Goal: Use online tool/utility: Utilize a website feature to perform a specific function

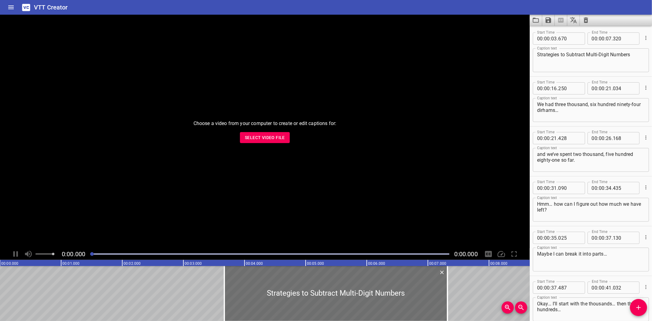
scroll to position [182, 0]
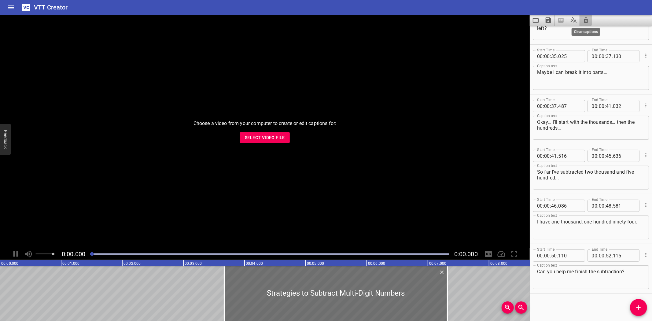
click at [586, 19] on icon "Clear captions" at bounding box center [586, 20] width 4 height 6
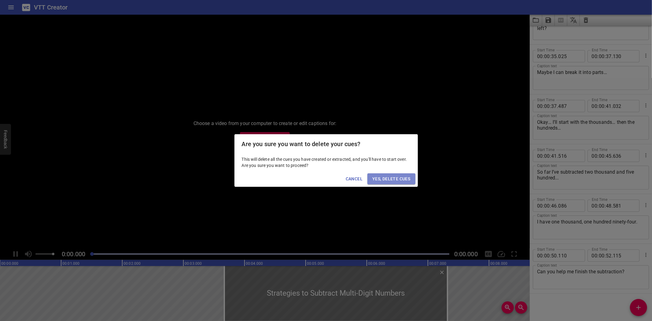
click at [390, 180] on span "Yes, Delete Cues" at bounding box center [391, 179] width 38 height 8
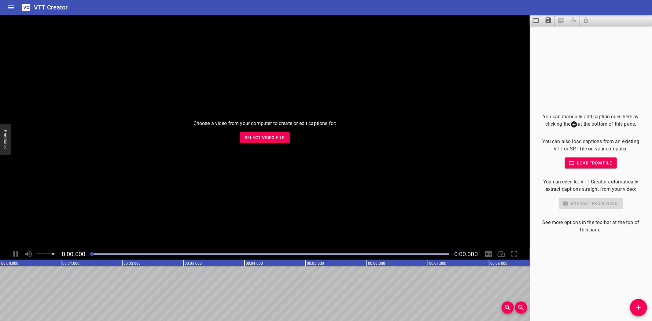
click at [535, 20] on icon "Load captions from file" at bounding box center [535, 20] width 7 height 7
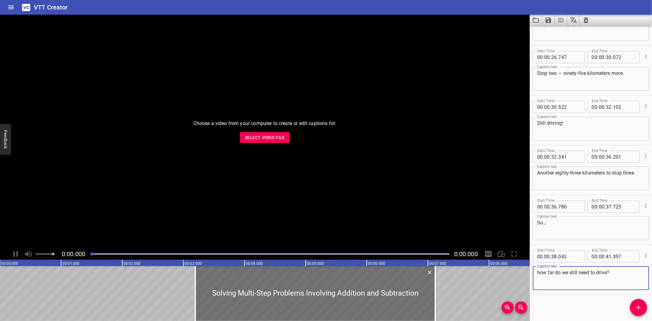
scroll to position [231, 0]
click at [263, 136] on span "Select Video File" at bounding box center [265, 138] width 40 height 8
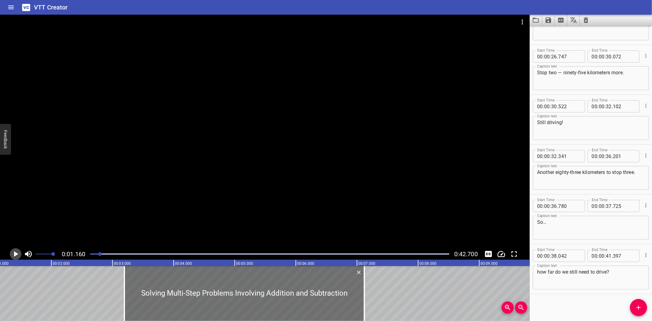
click at [14, 254] on icon "Play/Pause" at bounding box center [15, 253] width 9 height 9
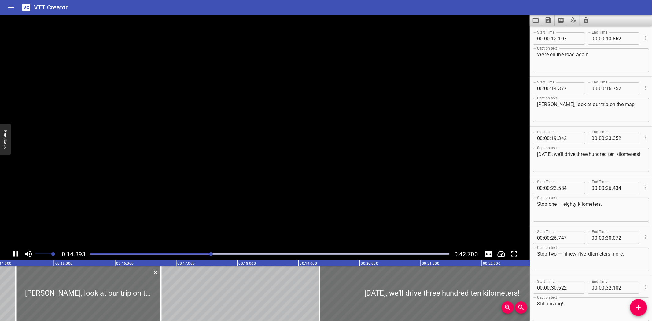
scroll to position [99, 0]
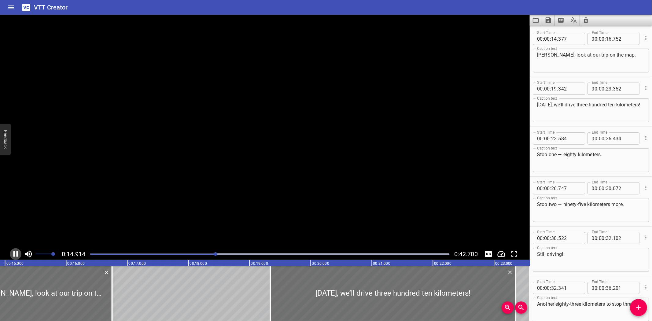
click at [17, 255] on icon "Play/Pause" at bounding box center [15, 254] width 5 height 6
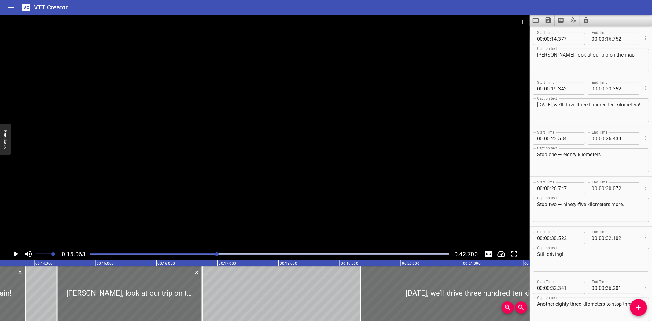
scroll to position [0, 819]
click at [115, 300] on div at bounding box center [132, 293] width 145 height 55
type input "387"
drag, startPoint x: 205, startPoint y: 301, endPoint x: 211, endPoint y: 301, distance: 6.4
click at [211, 301] on div at bounding box center [211, 293] width 1 height 55
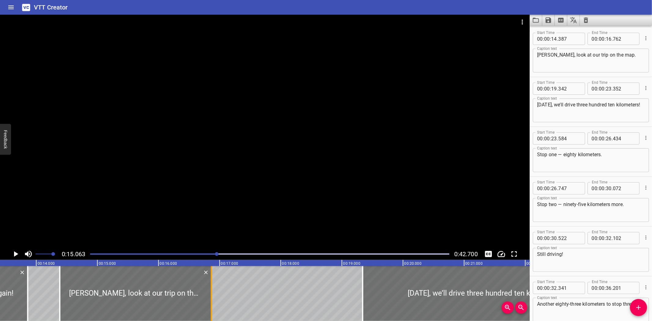
type input "867"
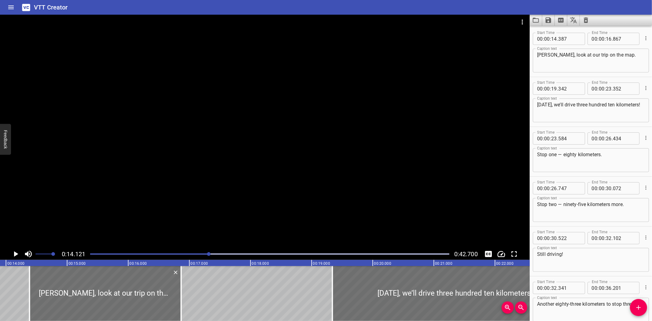
scroll to position [0, 863]
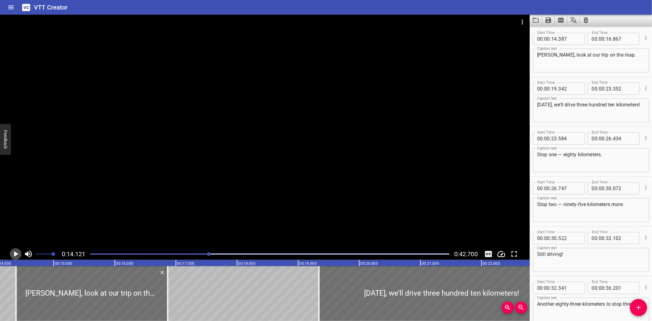
click at [14, 251] on icon "Play/Pause" at bounding box center [15, 253] width 9 height 9
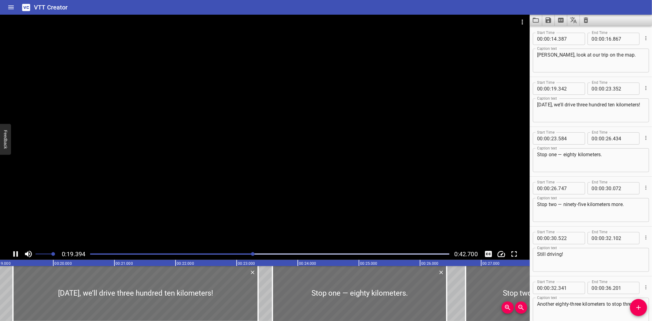
scroll to position [149, 0]
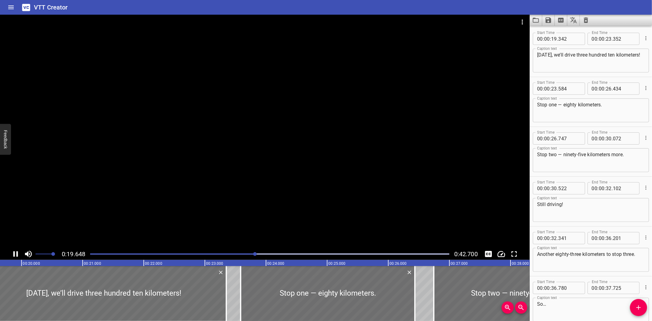
click at [15, 251] on icon "Play/Pause" at bounding box center [15, 253] width 9 height 9
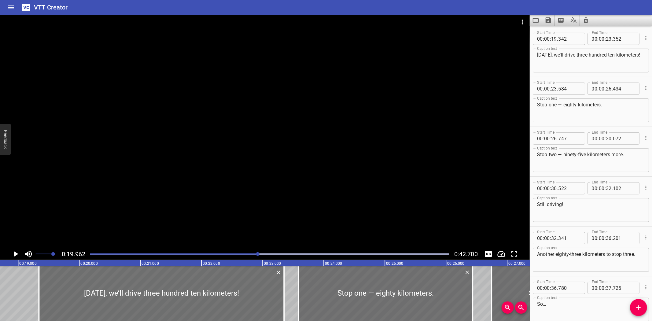
scroll to position [0, 1138]
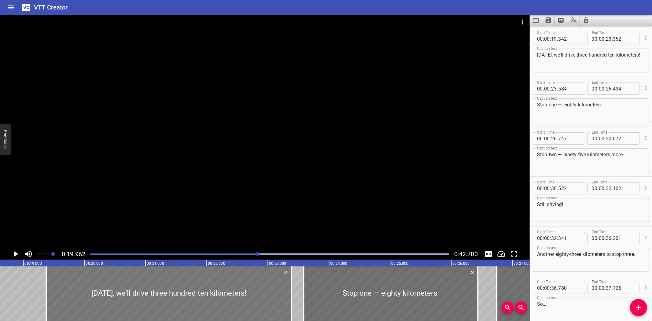
click at [123, 294] on div at bounding box center [168, 293] width 245 height 55
type input "377"
type input "387"
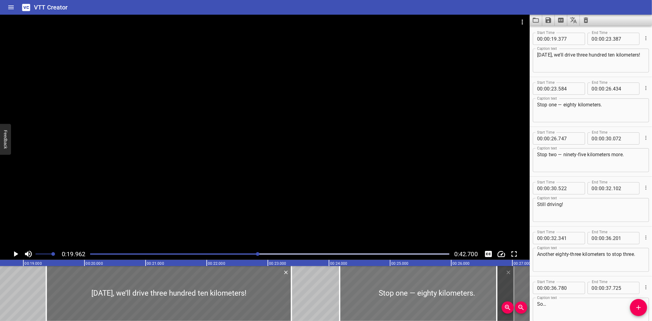
drag, startPoint x: 328, startPoint y: 289, endPoint x: 364, endPoint y: 288, distance: 36.1
click at [364, 288] on div at bounding box center [426, 293] width 174 height 55
type input "24"
type input "174"
type input "27"
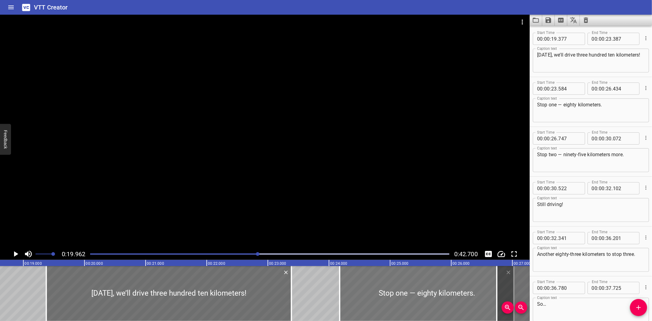
type input "024"
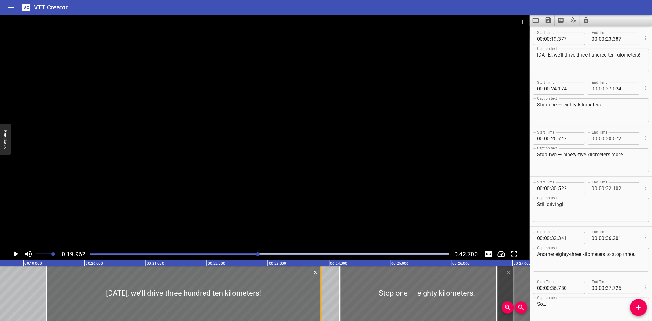
drag, startPoint x: 291, startPoint y: 297, endPoint x: 320, endPoint y: 298, distance: 29.3
click at [320, 298] on div at bounding box center [320, 293] width 1 height 55
type input "867"
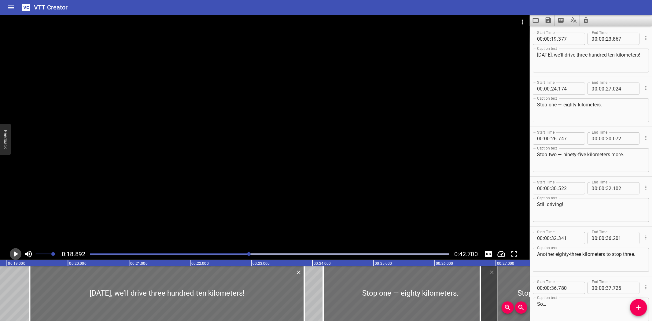
click at [14, 252] on icon "Play/Pause" at bounding box center [15, 253] width 9 height 9
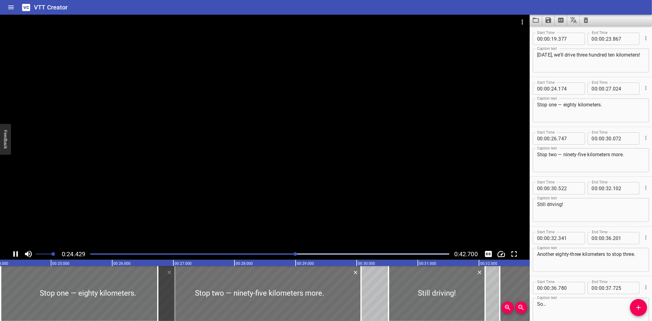
scroll to position [199, 0]
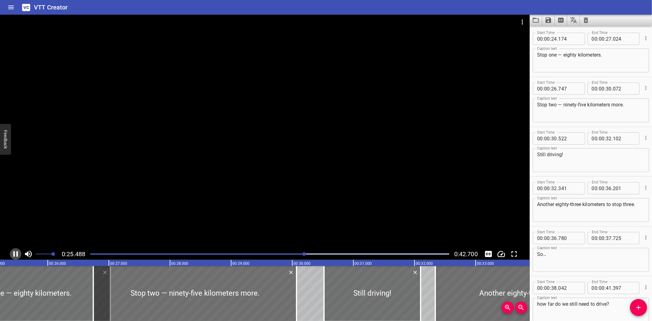
click at [13, 253] on icon "Play/Pause" at bounding box center [15, 253] width 9 height 9
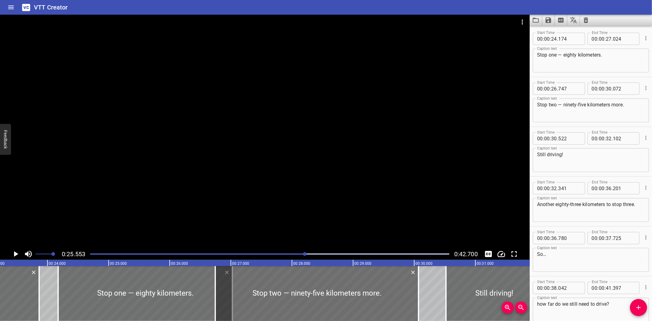
scroll to position [0, 1407]
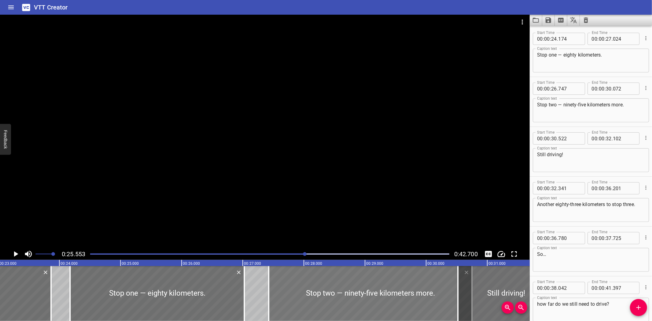
drag, startPoint x: 280, startPoint y: 284, endPoint x: 321, endPoint y: 282, distance: 41.6
click at [321, 282] on div at bounding box center [370, 293] width 203 height 55
type input "27"
type input "427"
type input "752"
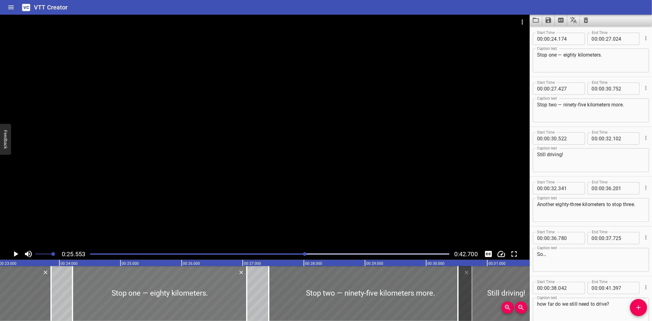
click at [135, 282] on div at bounding box center [159, 293] width 174 height 55
type input "214"
drag, startPoint x: 247, startPoint y: 293, endPoint x: 251, endPoint y: 293, distance: 4.6
click at [251, 293] on div at bounding box center [251, 293] width 1 height 55
type input "139"
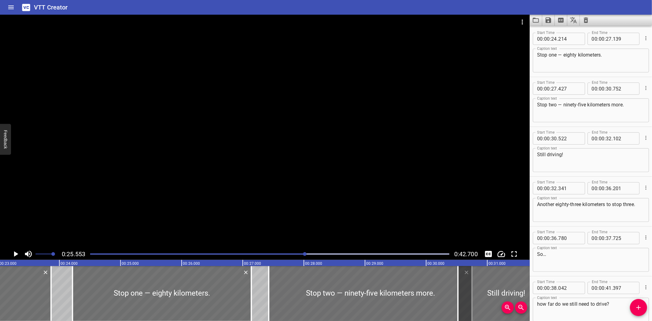
click at [58, 274] on div "Solving Multi-Step Problems Involving Addition and Subtraction We’re on the roa…" at bounding box center [426, 293] width 3667 height 55
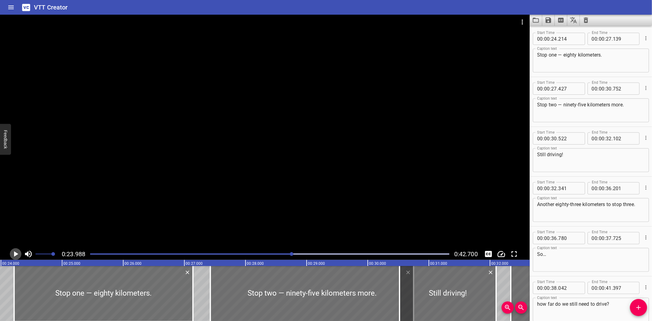
click at [15, 253] on icon "Play/Pause" at bounding box center [16, 254] width 4 height 6
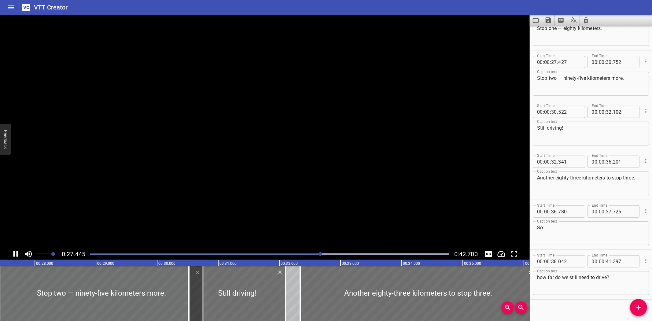
scroll to position [231, 0]
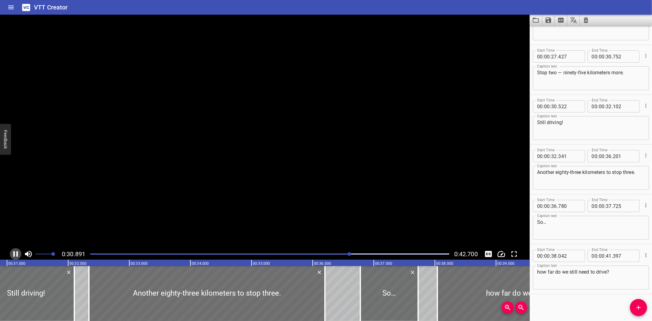
click at [15, 253] on icon "Play/Pause" at bounding box center [15, 253] width 9 height 9
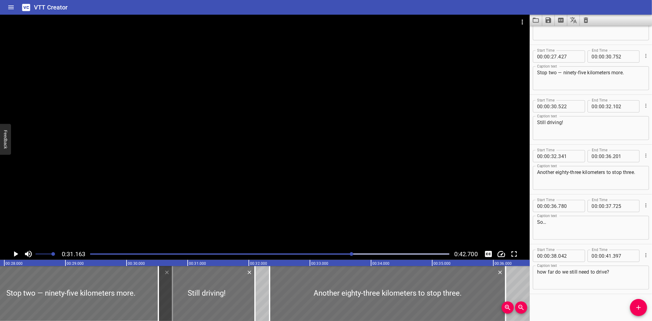
scroll to position [0, 1712]
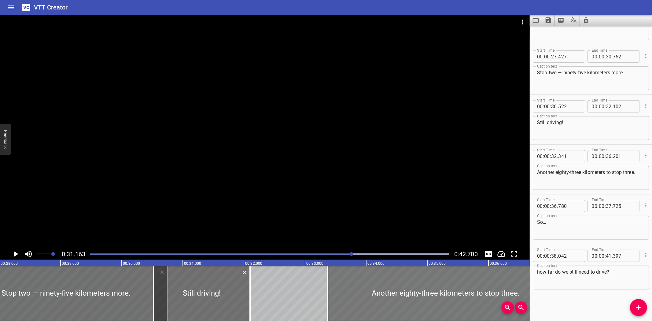
drag, startPoint x: 300, startPoint y: 292, endPoint x: 363, endPoint y: 293, distance: 63.0
click at [363, 293] on div at bounding box center [446, 293] width 236 height 55
type input "33"
type input "371"
type input "37"
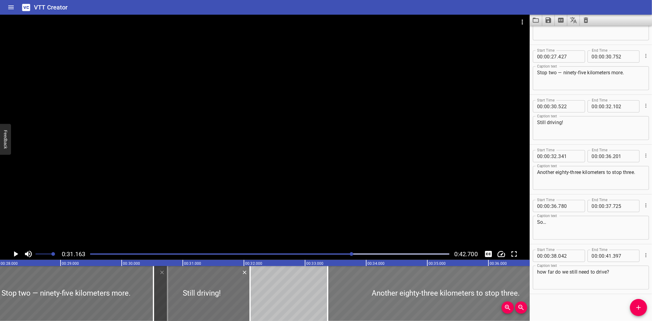
type input "231"
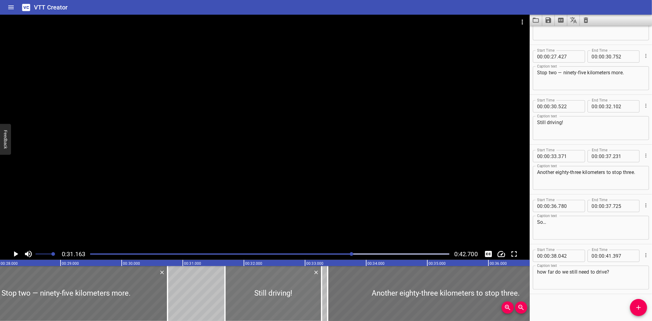
drag, startPoint x: 204, startPoint y: 291, endPoint x: 275, endPoint y: 293, distance: 71.5
click at [275, 293] on div at bounding box center [273, 293] width 97 height 55
type input "31"
type input "692"
type input "33"
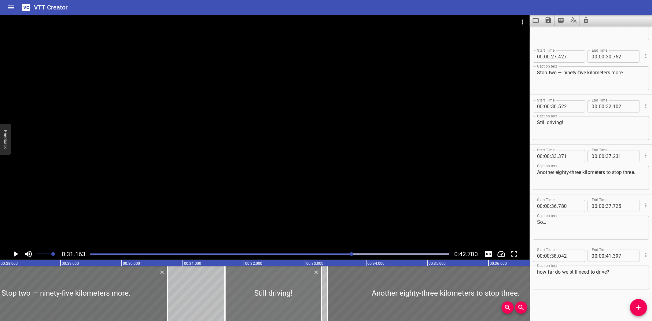
type input "272"
drag, startPoint x: 167, startPoint y: 297, endPoint x: 182, endPoint y: 297, distance: 14.7
click at [182, 297] on div at bounding box center [182, 293] width 1 height 55
type input "992"
click at [8, 283] on div at bounding box center [73, 293] width 218 height 55
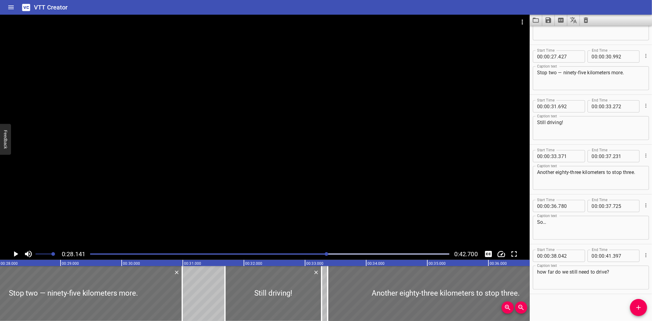
scroll to position [0, 1719]
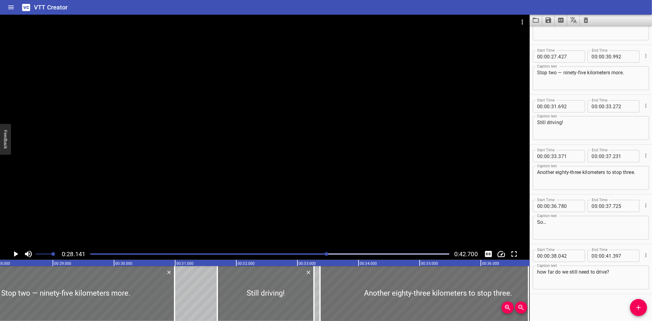
click at [15, 252] on icon "Play/Pause" at bounding box center [16, 254] width 4 height 6
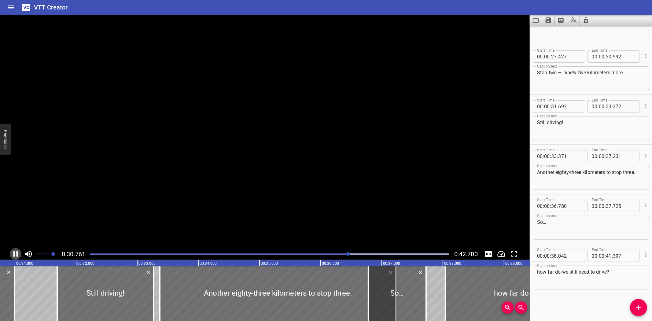
click at [15, 252] on icon "Play/Pause" at bounding box center [15, 253] width 9 height 9
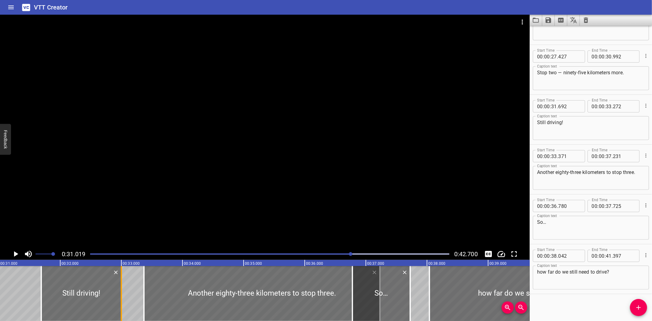
drag, startPoint x: 136, startPoint y: 294, endPoint x: 119, endPoint y: 299, distance: 17.5
click at [119, 299] on div at bounding box center [121, 293] width 6 height 55
type input "002"
click at [14, 252] on icon "Play/Pause" at bounding box center [16, 254] width 4 height 6
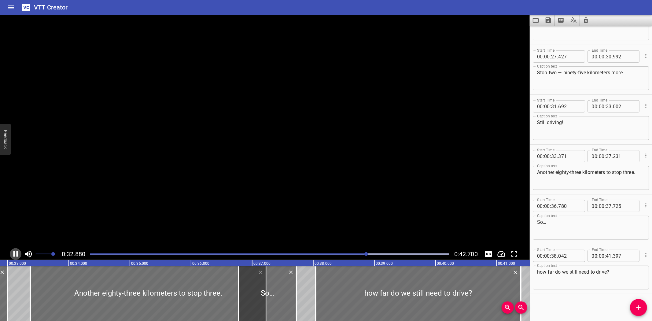
click at [14, 252] on icon "Play/Pause" at bounding box center [15, 254] width 5 height 6
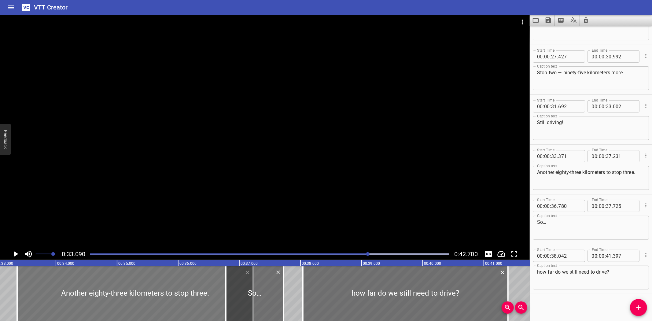
click at [118, 294] on div at bounding box center [135, 293] width 236 height 55
type input "366"
type input "226"
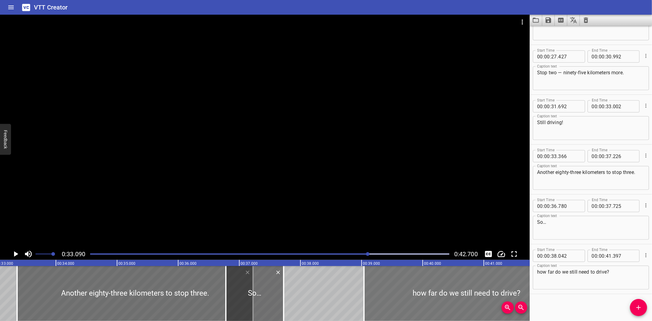
drag, startPoint x: 356, startPoint y: 288, endPoint x: 417, endPoint y: 286, distance: 61.2
click at [417, 286] on div at bounding box center [466, 293] width 205 height 55
type input "39"
type input "42"
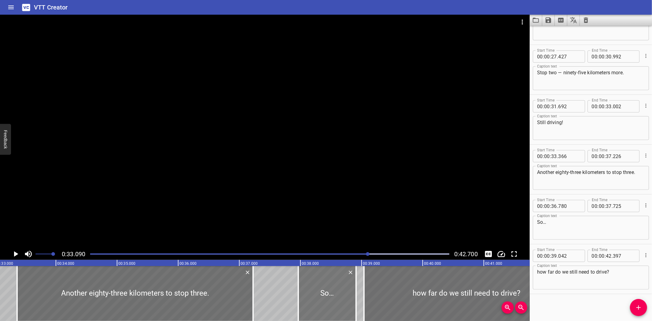
drag, startPoint x: 266, startPoint y: 287, endPoint x: 338, endPoint y: 285, distance: 72.5
click at [338, 285] on div at bounding box center [327, 293] width 58 height 55
type input "37"
type input "965"
type input "38"
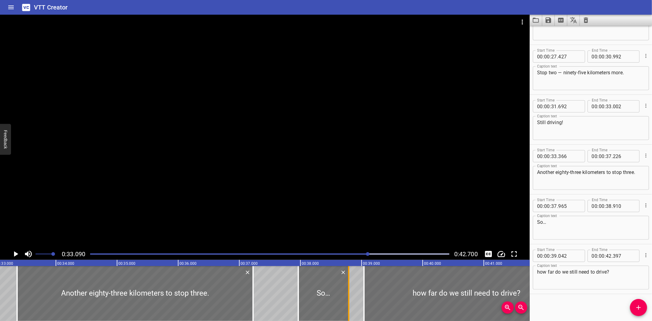
drag, startPoint x: 355, startPoint y: 292, endPoint x: 347, endPoint y: 298, distance: 9.4
click at [348, 298] on div at bounding box center [348, 293] width 1 height 55
type input "790"
click at [89, 288] on div at bounding box center [136, 293] width 236 height 55
type input "386"
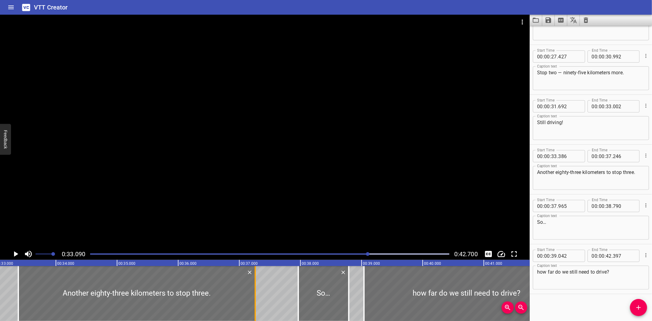
click at [254, 306] on div at bounding box center [255, 293] width 6 height 55
type input "261"
click at [14, 250] on icon "Play/Pause" at bounding box center [15, 253] width 9 height 9
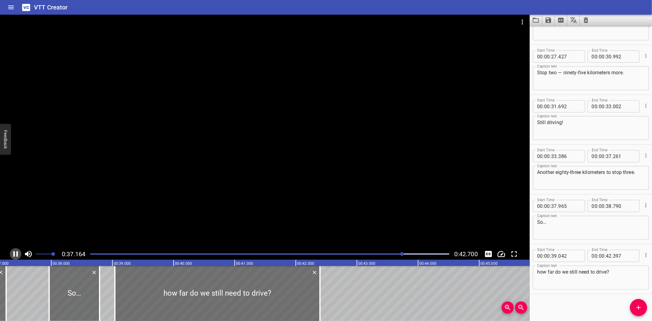
click at [13, 250] on icon "Play/Pause" at bounding box center [15, 253] width 9 height 9
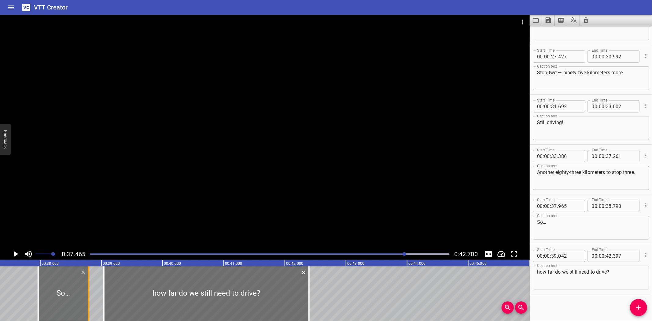
scroll to position [0, 2290]
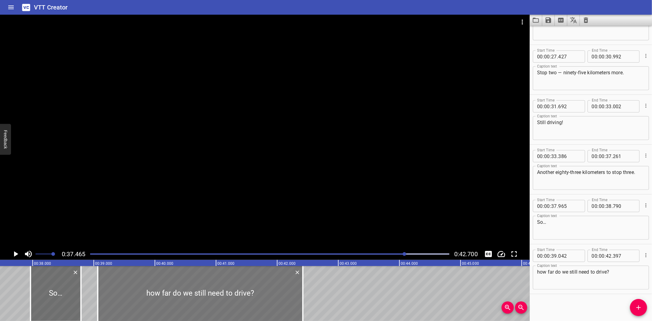
click at [118, 284] on div at bounding box center [200, 293] width 205 height 55
type input "067"
type input "422"
click at [15, 252] on icon "Play/Pause" at bounding box center [16, 254] width 4 height 6
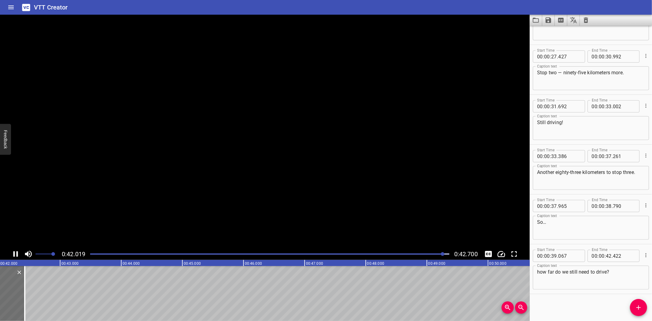
click at [15, 252] on icon "Play/Pause" at bounding box center [15, 253] width 9 height 9
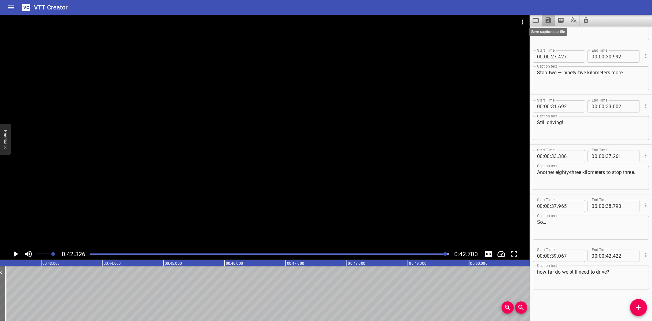
click at [549, 19] on icon "Save captions to file" at bounding box center [548, 20] width 7 height 7
click at [556, 32] on li "Save to VTT file" at bounding box center [564, 33] width 45 height 11
click at [586, 19] on icon "Clear captions" at bounding box center [586, 20] width 4 height 6
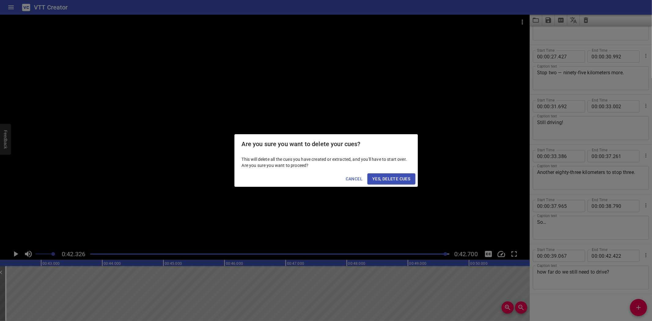
drag, startPoint x: 393, startPoint y: 182, endPoint x: 408, endPoint y: 167, distance: 21.6
click at [393, 182] on span "Yes, Delete Cues" at bounding box center [391, 179] width 38 height 8
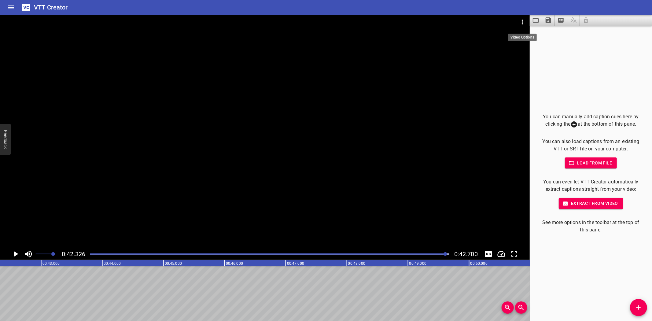
click at [520, 21] on icon "Video Options" at bounding box center [522, 21] width 7 height 7
click at [531, 23] on li "Select New Video File..." at bounding box center [545, 22] width 61 height 11
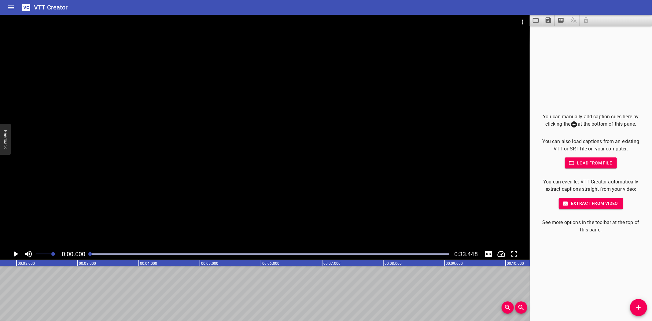
scroll to position [0, 0]
click at [535, 20] on icon "Load captions from file" at bounding box center [535, 20] width 7 height 7
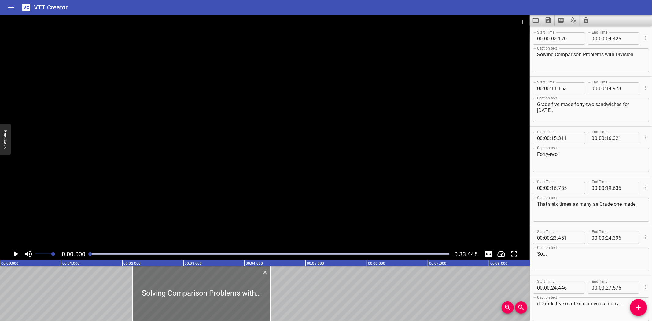
scroll to position [82, 0]
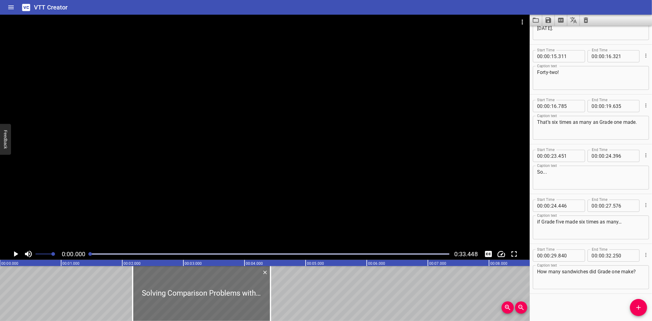
click at [16, 253] on icon "Play/Pause" at bounding box center [16, 254] width 4 height 6
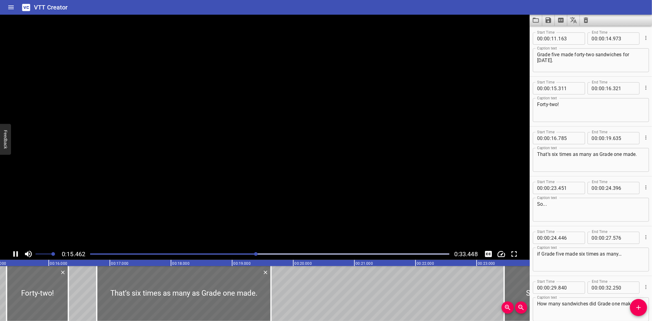
scroll to position [82, 0]
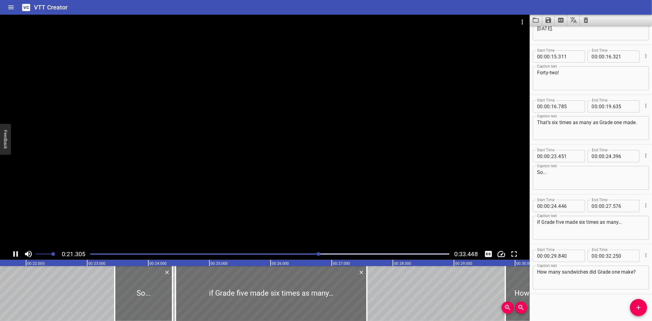
click at [17, 254] on icon "Play/Pause" at bounding box center [15, 254] width 5 height 6
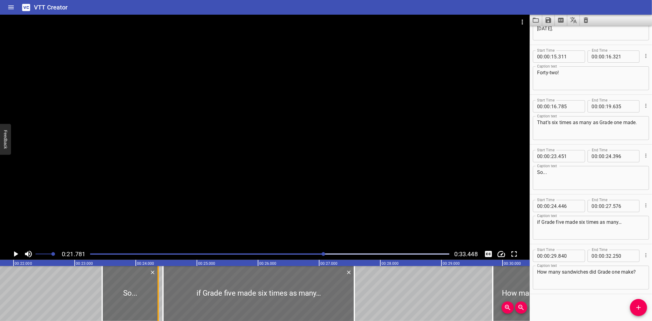
click at [156, 298] on div at bounding box center [158, 293] width 6 height 55
type input "366"
click at [226, 298] on div at bounding box center [258, 293] width 191 height 55
type input "441"
click at [352, 306] on div at bounding box center [351, 293] width 1 height 55
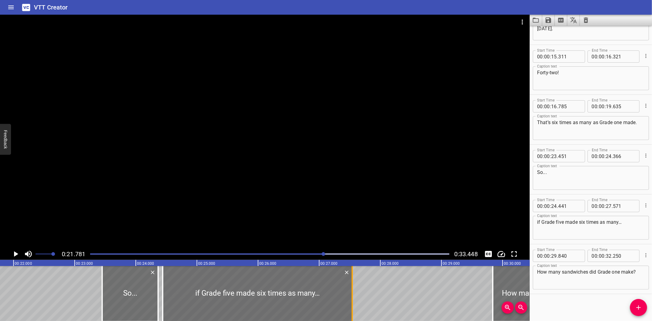
type input "541"
click at [16, 254] on icon "Play/Pause" at bounding box center [16, 254] width 4 height 6
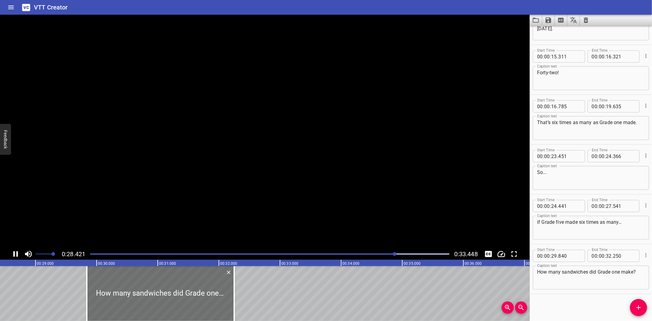
click at [15, 254] on icon "Play/Pause" at bounding box center [15, 253] width 9 height 9
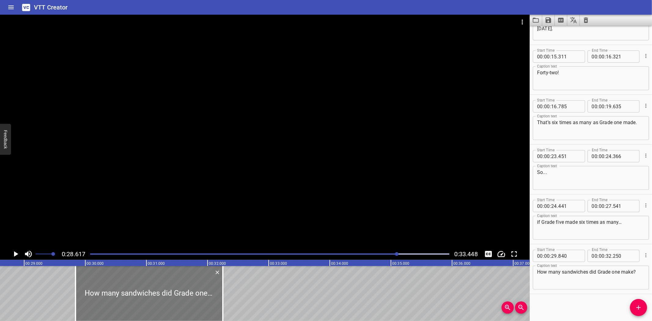
scroll to position [0, 1749]
drag, startPoint x: 221, startPoint y: 301, endPoint x: 209, endPoint y: 300, distance: 11.9
click at [210, 300] on div at bounding box center [210, 293] width 1 height 55
type input "055"
click at [74, 293] on div at bounding box center [75, 293] width 6 height 55
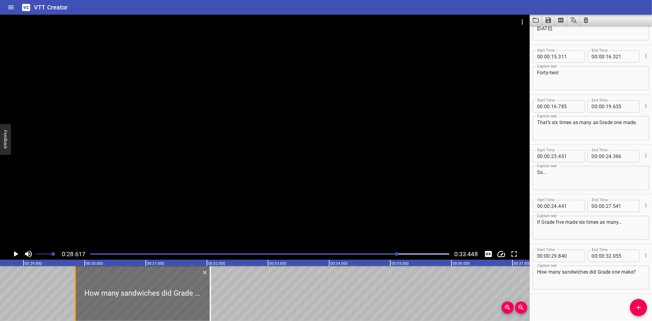
type input "845"
click at [15, 254] on icon "Play/Pause" at bounding box center [16, 254] width 4 height 6
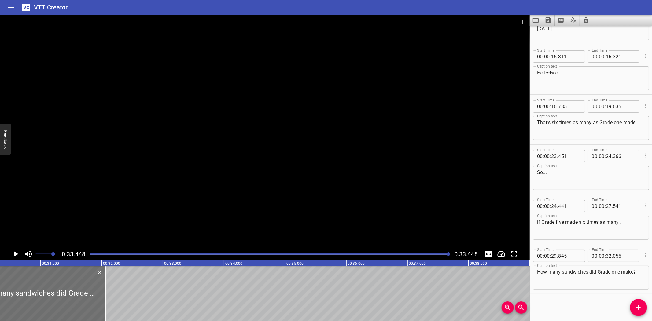
scroll to position [0, 1866]
drag, startPoint x: 92, startPoint y: 302, endPoint x: 102, endPoint y: 302, distance: 9.5
click at [102, 302] on div at bounding box center [102, 293] width 1 height 55
type input "210"
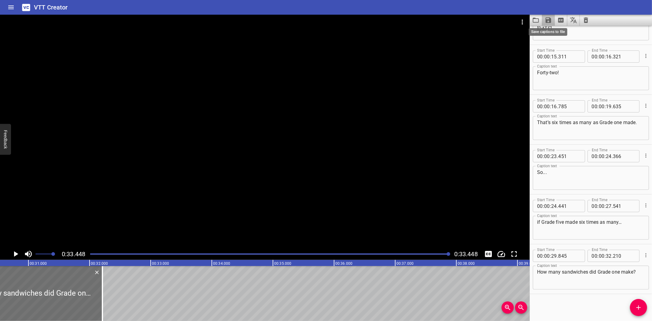
click at [546, 20] on icon "Save captions to file" at bounding box center [548, 20] width 6 height 6
click at [563, 34] on li "Save to VTT file" at bounding box center [564, 33] width 45 height 11
